Goal: Task Accomplishment & Management: Use online tool/utility

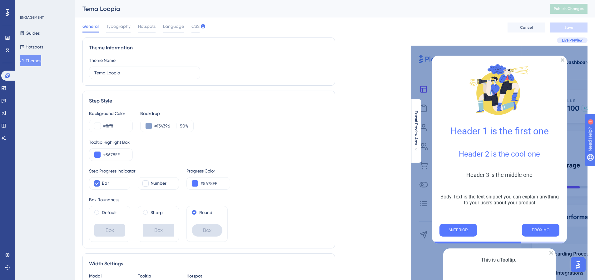
click at [6, 11] on icon at bounding box center [8, 12] width 4 height 8
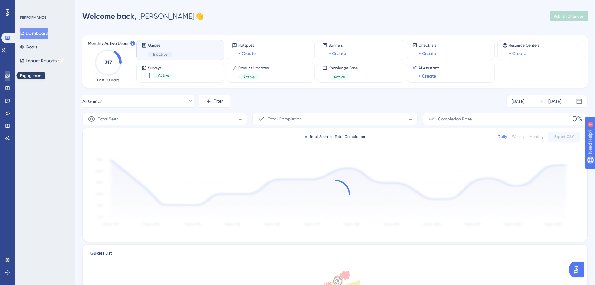
click at [10, 77] on link at bounding box center [7, 76] width 5 height 10
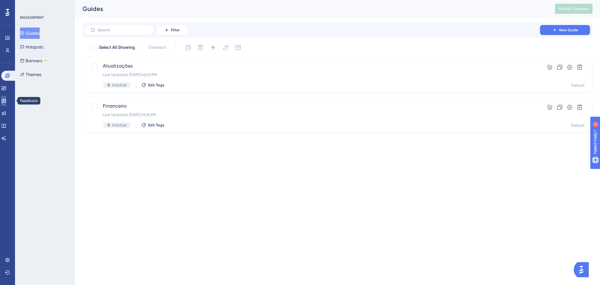
click at [6, 102] on icon at bounding box center [3, 100] width 5 height 5
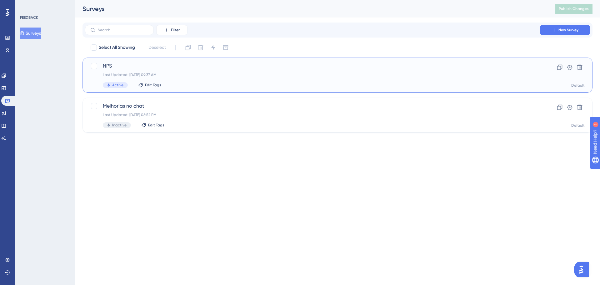
click at [244, 74] on div "Last Updated: 11 de out. de 2025 09:37 AM" at bounding box center [312, 74] width 419 height 5
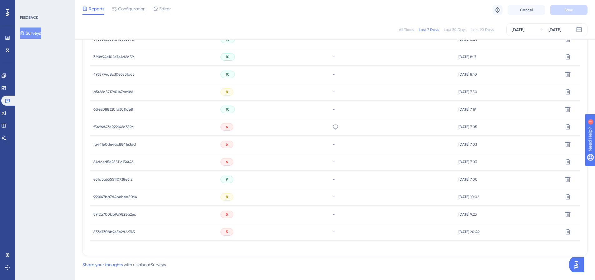
scroll to position [265, 0]
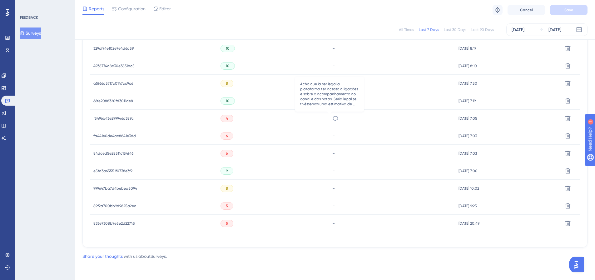
click at [332, 118] on icon at bounding box center [335, 118] width 6 height 6
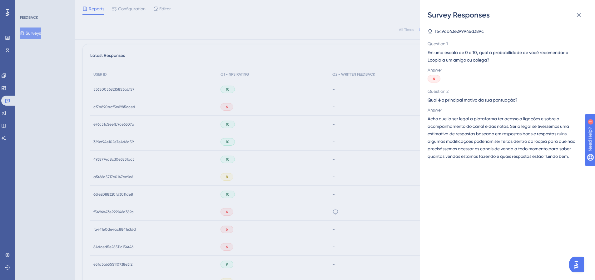
scroll to position [172, 0]
click at [580, 14] on icon at bounding box center [579, 15] width 4 height 4
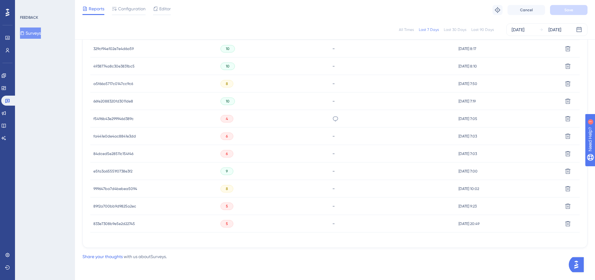
scroll to position [265, 0]
click at [332, 118] on icon at bounding box center [335, 118] width 6 height 6
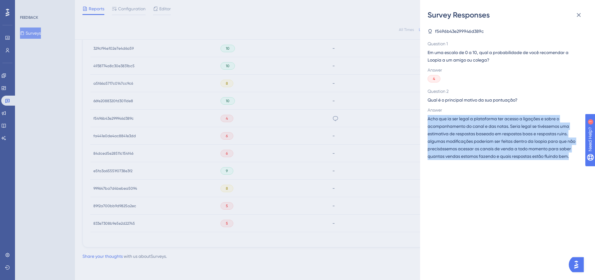
drag, startPoint x: 428, startPoint y: 118, endPoint x: 577, endPoint y: 157, distance: 154.2
click at [577, 157] on span "Acho que ia ser legal a plataforma ter acesso a ligações e sobre o acompanhamen…" at bounding box center [505, 137] width 155 height 45
click at [579, 16] on icon at bounding box center [579, 15] width 4 height 4
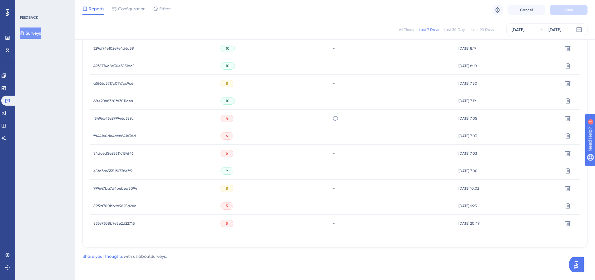
click at [114, 117] on span "f5496b43e299946d389c" at bounding box center [113, 118] width 40 height 5
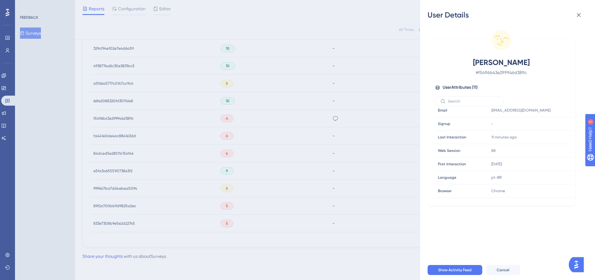
scroll to position [0, 0]
click at [578, 12] on icon at bounding box center [578, 14] width 7 height 7
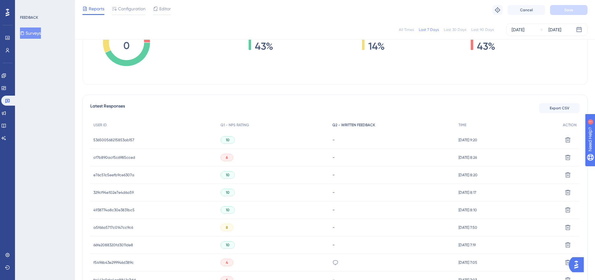
scroll to position [141, 0]
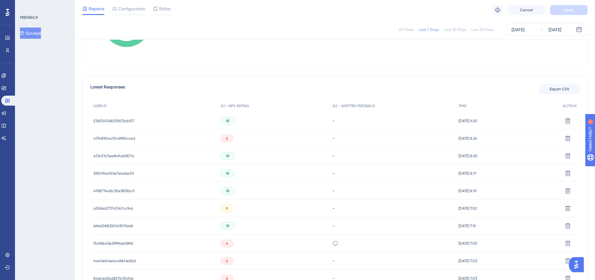
click at [121, 121] on span "536500568215853ab157" at bounding box center [113, 120] width 41 height 5
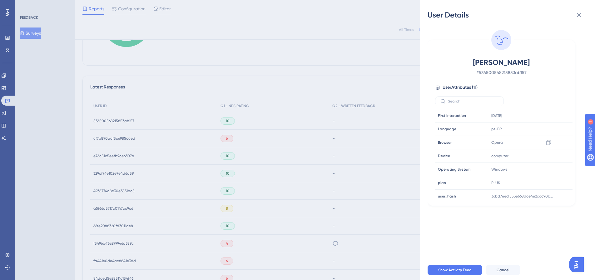
scroll to position [56, 0]
click at [121, 153] on div "User Details Samuel lucca # 536500568215853ab157 User Attributes ( 11 ) Email E…" at bounding box center [297, 140] width 595 height 280
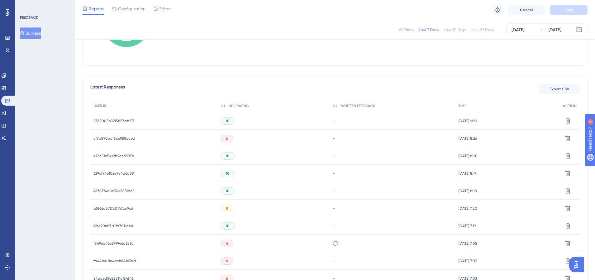
click at [121, 156] on span "e76c51c5eefb9ce6307a" at bounding box center [113, 155] width 41 height 5
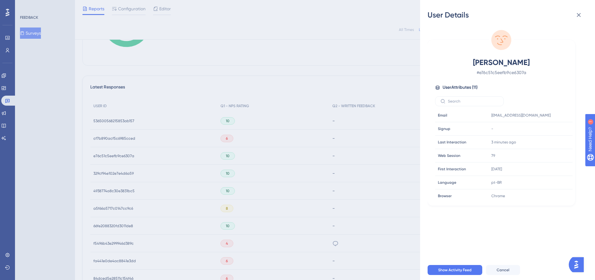
click at [127, 172] on div "User Details Ewerton Lucas Garbelini # e76c51c5eefb9ce6307a User Attributes ( 1…" at bounding box center [297, 140] width 595 height 280
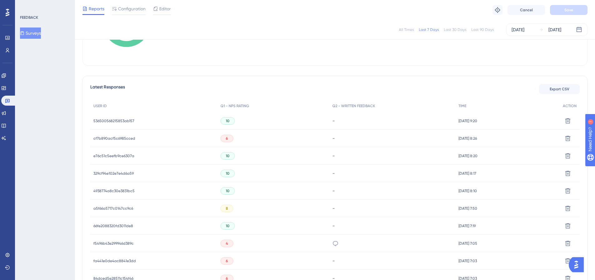
click at [127, 172] on span "329cf94e102e7e4d6a59" at bounding box center [113, 173] width 40 height 5
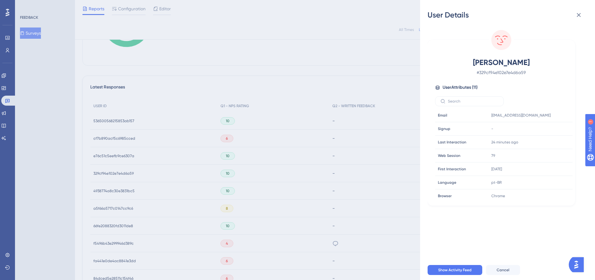
click at [128, 191] on div "User Details Lucca Machado # 329cf94e102e7e4d6a59 User Attributes ( 11 ) Email …" at bounding box center [297, 140] width 595 height 280
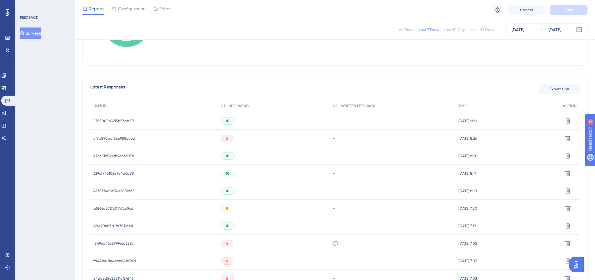
click at [128, 191] on span "4938774a8c30e3831bc5" at bounding box center [113, 190] width 41 height 5
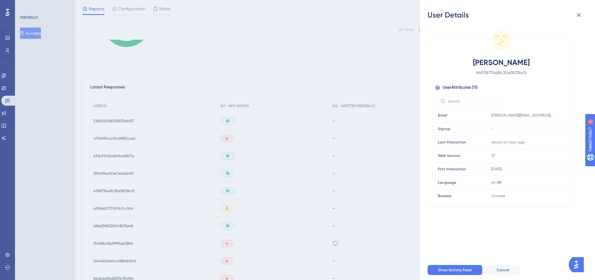
click at [120, 226] on div "User Details Alexander Anastácio da Silva # 4938774a8c30e3831bc5 User Attribute…" at bounding box center [297, 140] width 595 height 280
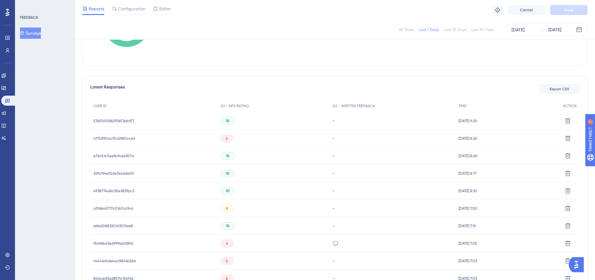
click at [120, 226] on span "66fe2088320fd3011de8" at bounding box center [113, 225] width 40 height 5
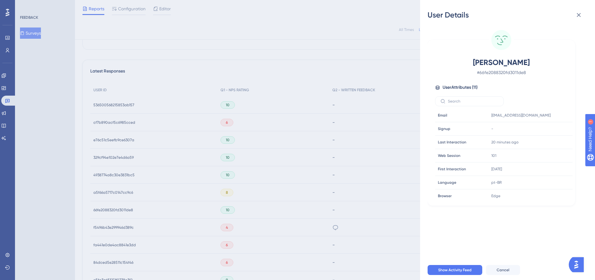
scroll to position [172, 0]
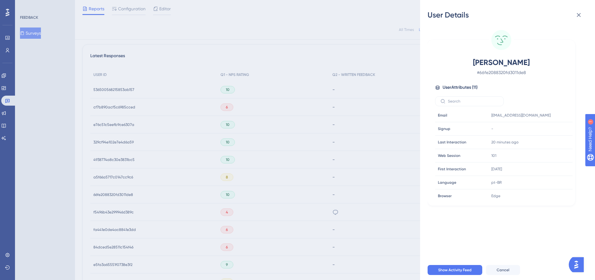
click at [122, 107] on div "User Details Michelle Ribeiro Conga # 66fe2088320fd3011de8 User Attributes ( 11…" at bounding box center [297, 140] width 595 height 280
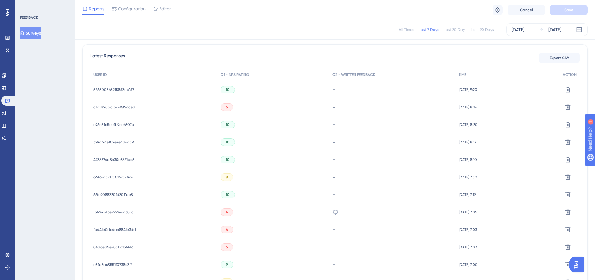
click at [123, 107] on span "cf7b890acf5c6985cced" at bounding box center [114, 107] width 42 height 5
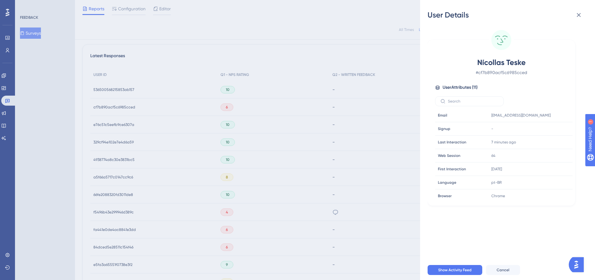
click at [126, 212] on div "User Details Nícollas Teske # cf7b890acf5c6985cced User Attributes ( 11 ) Email…" at bounding box center [297, 140] width 595 height 280
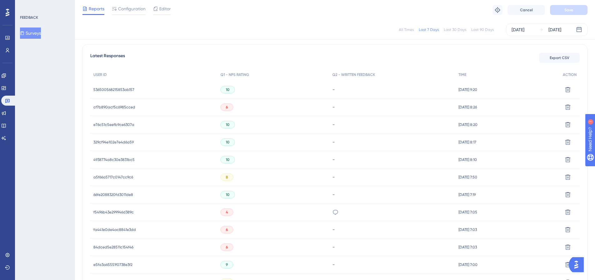
click at [126, 212] on span "f5496b43e299946d389c" at bounding box center [113, 212] width 40 height 5
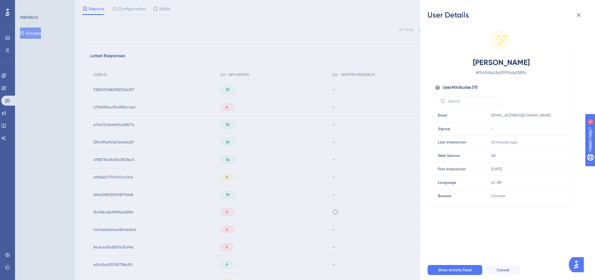
click at [128, 228] on div "User Details Sabrina Sarate # f5496b43e299946d389c User Attributes ( 11 ) Email…" at bounding box center [297, 140] width 595 height 280
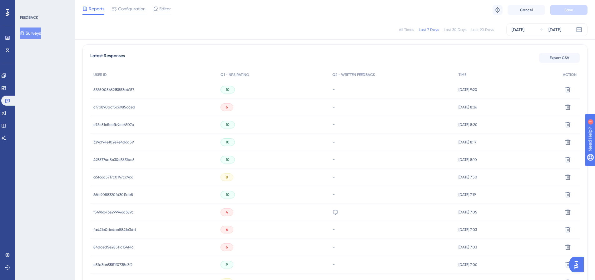
click at [125, 229] on span "fa441e0de4ac8841e3dd" at bounding box center [114, 229] width 42 height 5
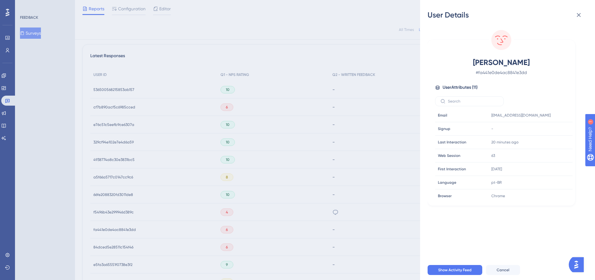
click at [121, 245] on div "User Details THYAGO SOUZA # fa441e0de4ac8841e3dd User Attributes ( 11 ) Email E…" at bounding box center [297, 140] width 595 height 280
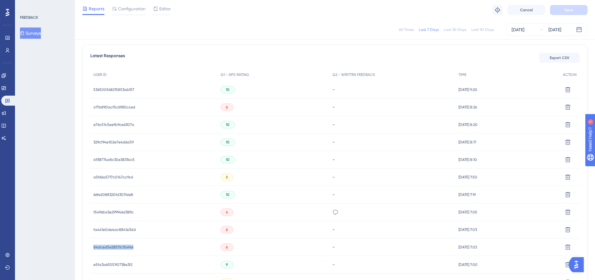
click at [121, 245] on span "84dced5e28511c154f46" at bounding box center [113, 247] width 40 height 5
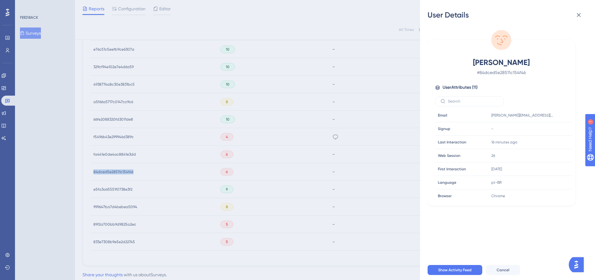
scroll to position [265, 0]
click at [122, 204] on div "User Details Samuel Araújo # 84dced5e28511c154f46 User Attributes ( 11 ) Email …" at bounding box center [297, 140] width 595 height 280
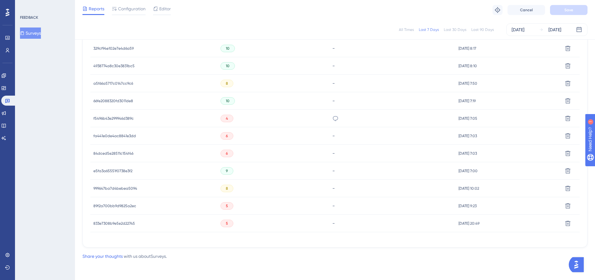
click at [121, 203] on span "89f2a700bb9d9825a2ec" at bounding box center [114, 205] width 43 height 5
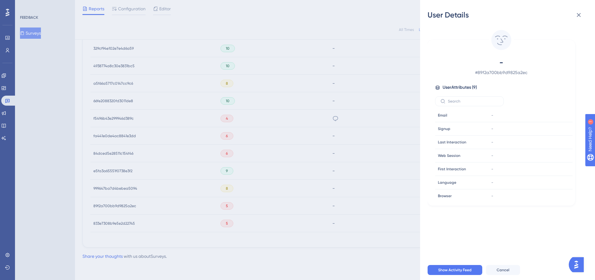
click at [116, 203] on div "User Details - # 89f2a700bb9d9825a2ec User Attributes ( 9 ) Email Email - Signu…" at bounding box center [297, 140] width 595 height 280
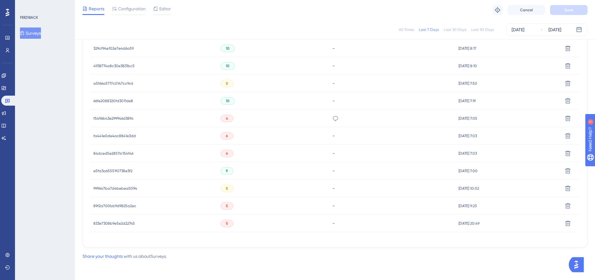
click at [119, 205] on span "89f2a700bb9d9825a2ec" at bounding box center [114, 205] width 43 height 5
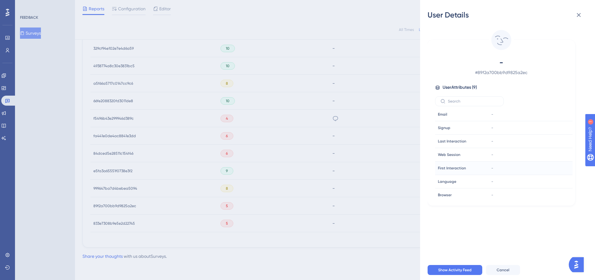
scroll to position [0, 0]
click at [130, 221] on div "User Details - # 89f2a700bb9d9825a2ec User Attributes ( 9 ) Email Email - Signu…" at bounding box center [297, 140] width 595 height 280
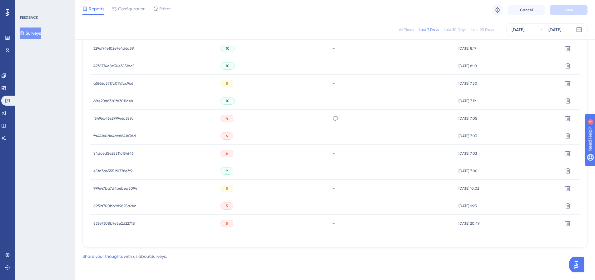
click at [126, 221] on span "833e7308b9e5e2d22745" at bounding box center [114, 223] width 42 height 5
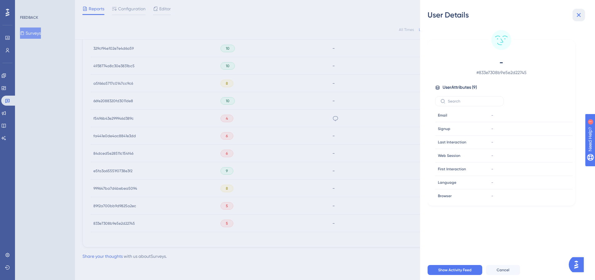
click at [579, 16] on icon at bounding box center [578, 14] width 7 height 7
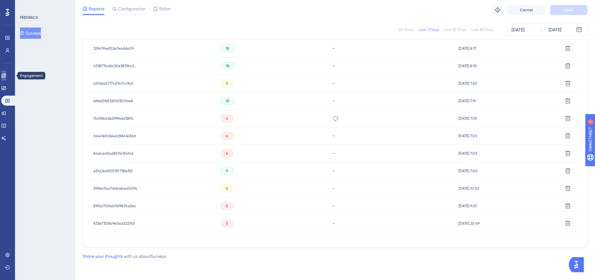
click at [6, 76] on icon at bounding box center [3, 75] width 5 height 5
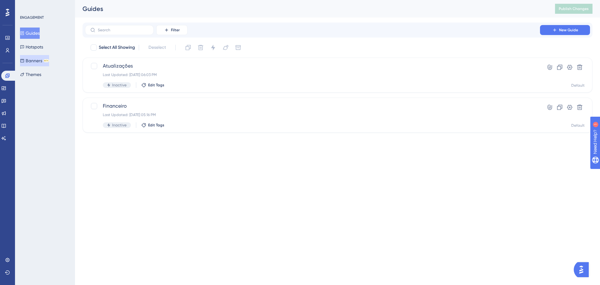
click at [34, 57] on button "Banners BETA" at bounding box center [34, 60] width 29 height 11
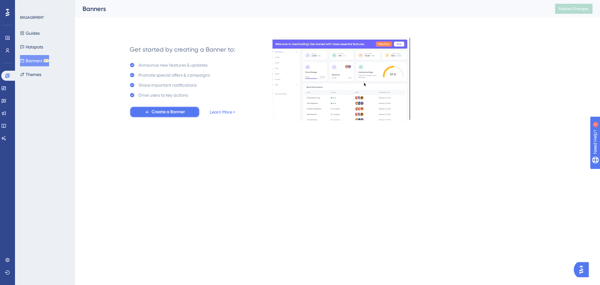
click at [186, 110] on button "Create a Banner" at bounding box center [165, 111] width 70 height 11
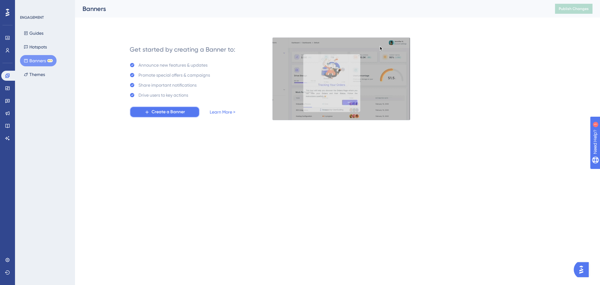
click at [161, 111] on span "Create a Banner" at bounding box center [167, 111] width 33 height 7
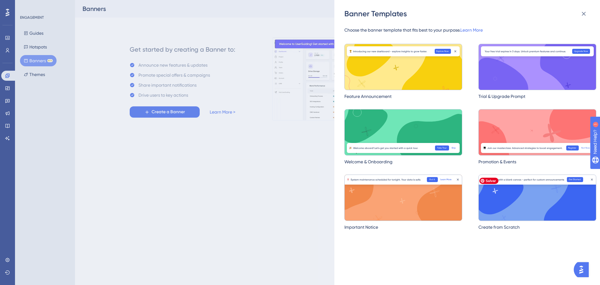
click at [533, 196] on img at bounding box center [537, 197] width 118 height 46
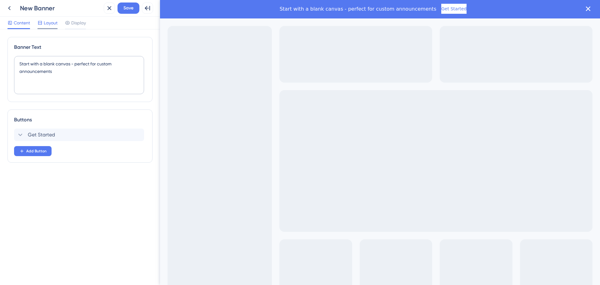
click at [49, 23] on span "Layout" at bounding box center [51, 22] width 14 height 7
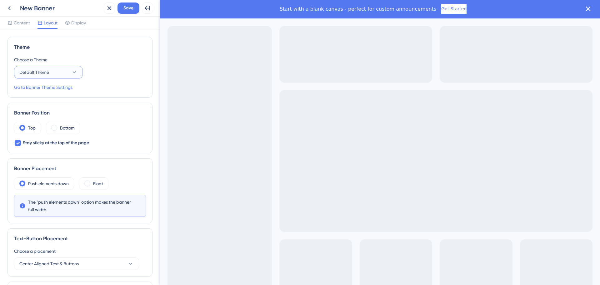
click at [75, 69] on icon at bounding box center [74, 72] width 6 height 6
click at [55, 88] on div "Tema Loopia Tema Loopia" at bounding box center [48, 91] width 51 height 12
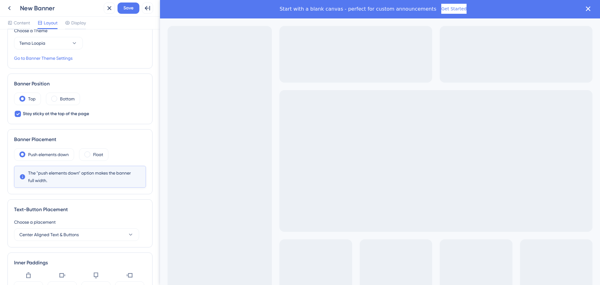
scroll to position [31, 0]
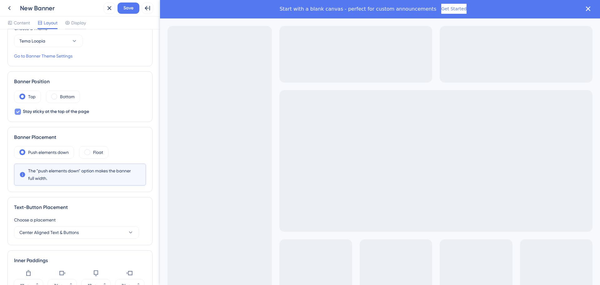
click at [14, 109] on div at bounding box center [17, 111] width 7 height 7
click at [18, 109] on div at bounding box center [18, 111] width 6 height 6
checkbox input "true"
click at [87, 151] on span at bounding box center [87, 152] width 6 height 6
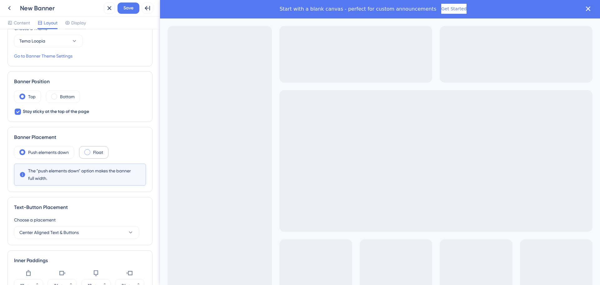
click at [92, 150] on input "radio" at bounding box center [92, 150] width 0 height 0
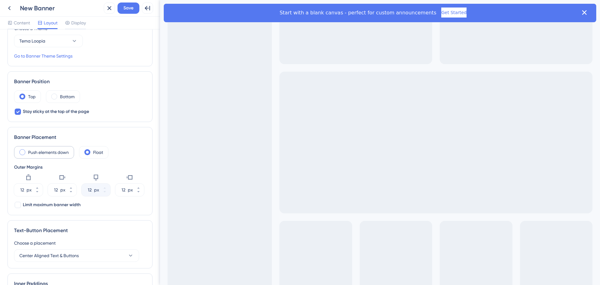
click at [24, 151] on span at bounding box center [22, 152] width 6 height 6
click at [27, 150] on input "radio" at bounding box center [27, 150] width 0 height 0
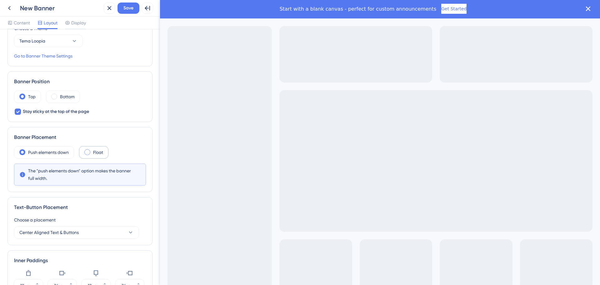
click at [90, 150] on div "Float" at bounding box center [93, 152] width 29 height 12
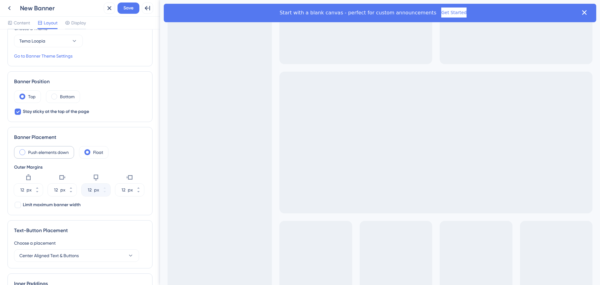
click at [21, 149] on span at bounding box center [22, 152] width 6 height 6
click at [27, 150] on input "radio" at bounding box center [27, 150] width 0 height 0
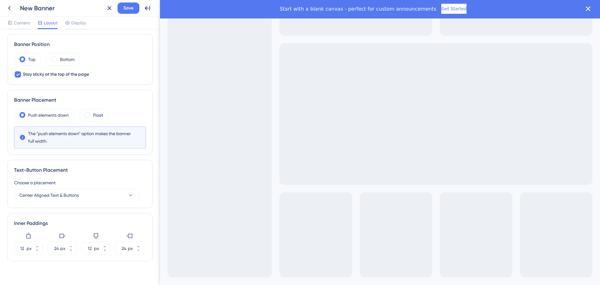
scroll to position [77, 0]
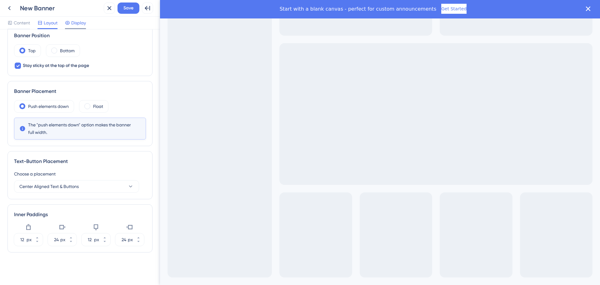
click at [78, 26] on span "Display" at bounding box center [78, 22] width 15 height 7
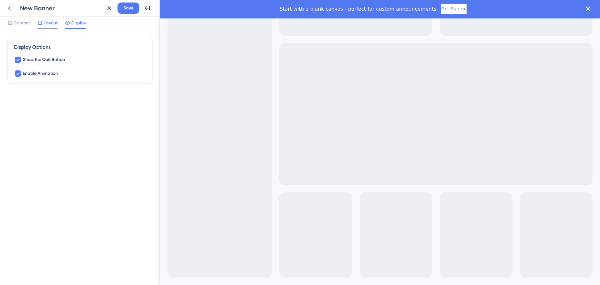
click at [49, 23] on span "Layout" at bounding box center [51, 22] width 14 height 7
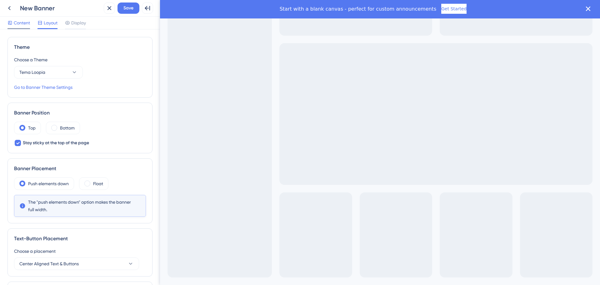
click at [21, 22] on span "Content" at bounding box center [22, 22] width 16 height 7
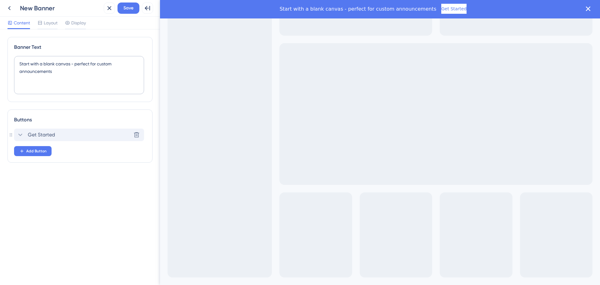
click at [31, 131] on span "Get Started" at bounding box center [41, 134] width 27 height 7
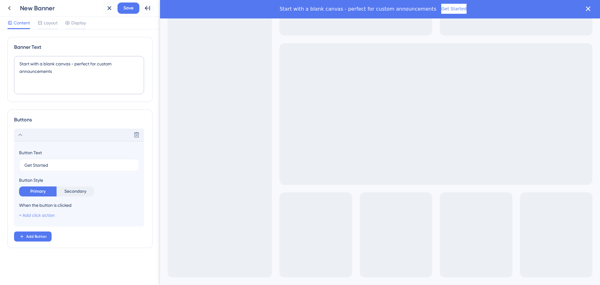
click at [53, 216] on link "+ Add click action" at bounding box center [37, 214] width 36 height 5
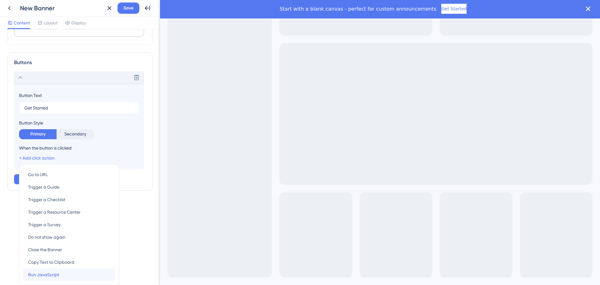
click at [68, 276] on div "Run JavaScript Run JavaScript" at bounding box center [69, 274] width 82 height 12
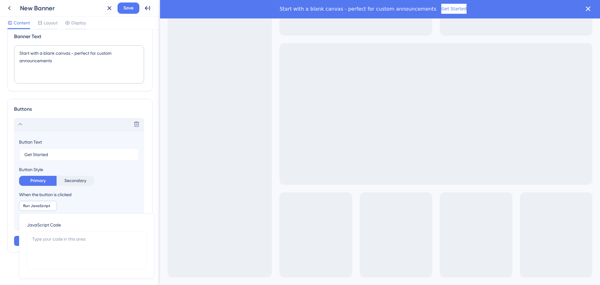
scroll to position [11, 0]
click at [93, 241] on textarea at bounding box center [87, 250] width 120 height 38
click at [130, 7] on span "Save" at bounding box center [128, 7] width 10 height 7
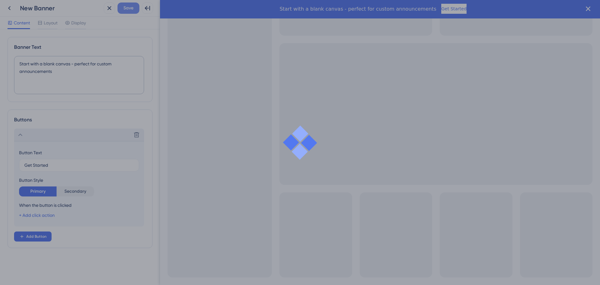
scroll to position [0, 0]
